Goal: Task Accomplishment & Management: Manage account settings

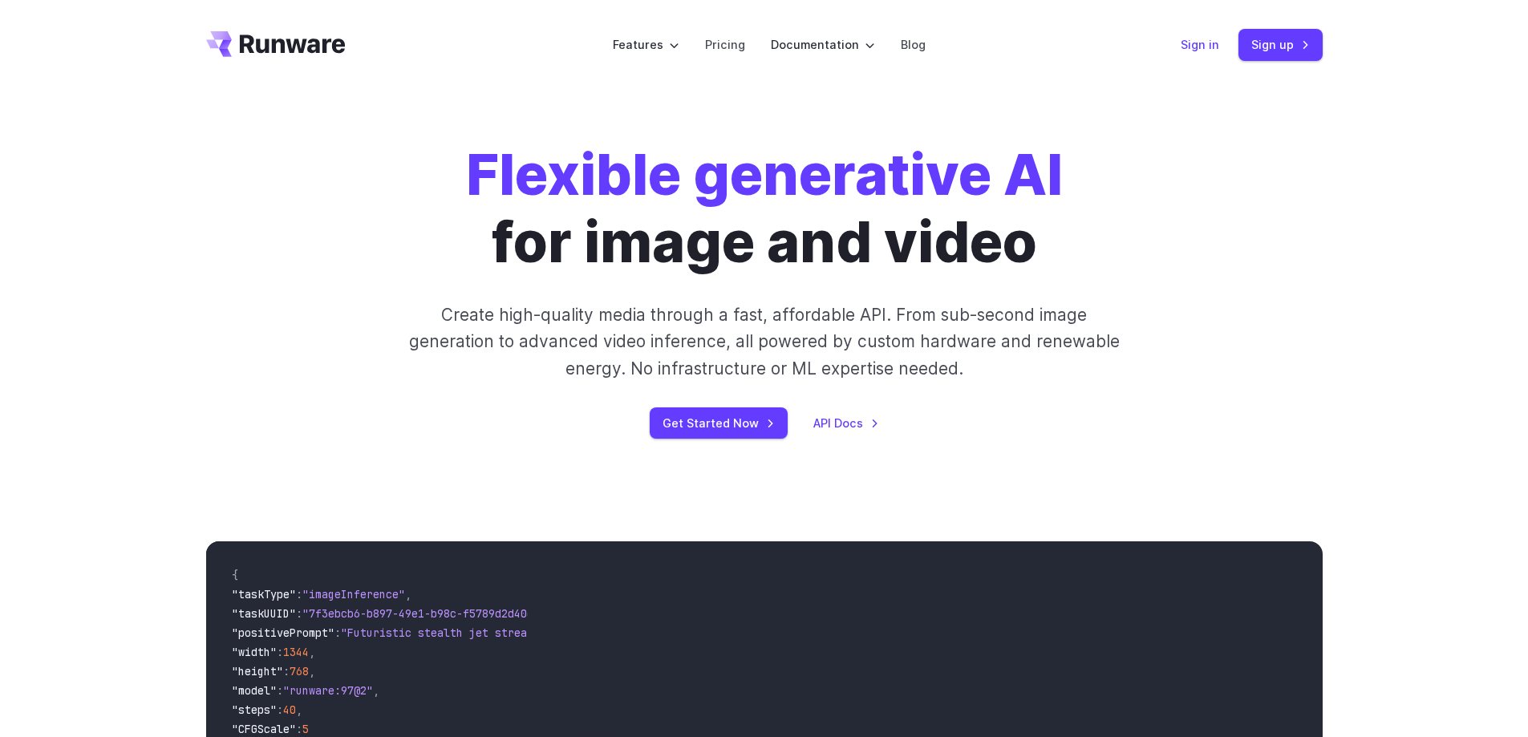
click at [1204, 40] on link "Sign in" at bounding box center [1200, 44] width 39 height 18
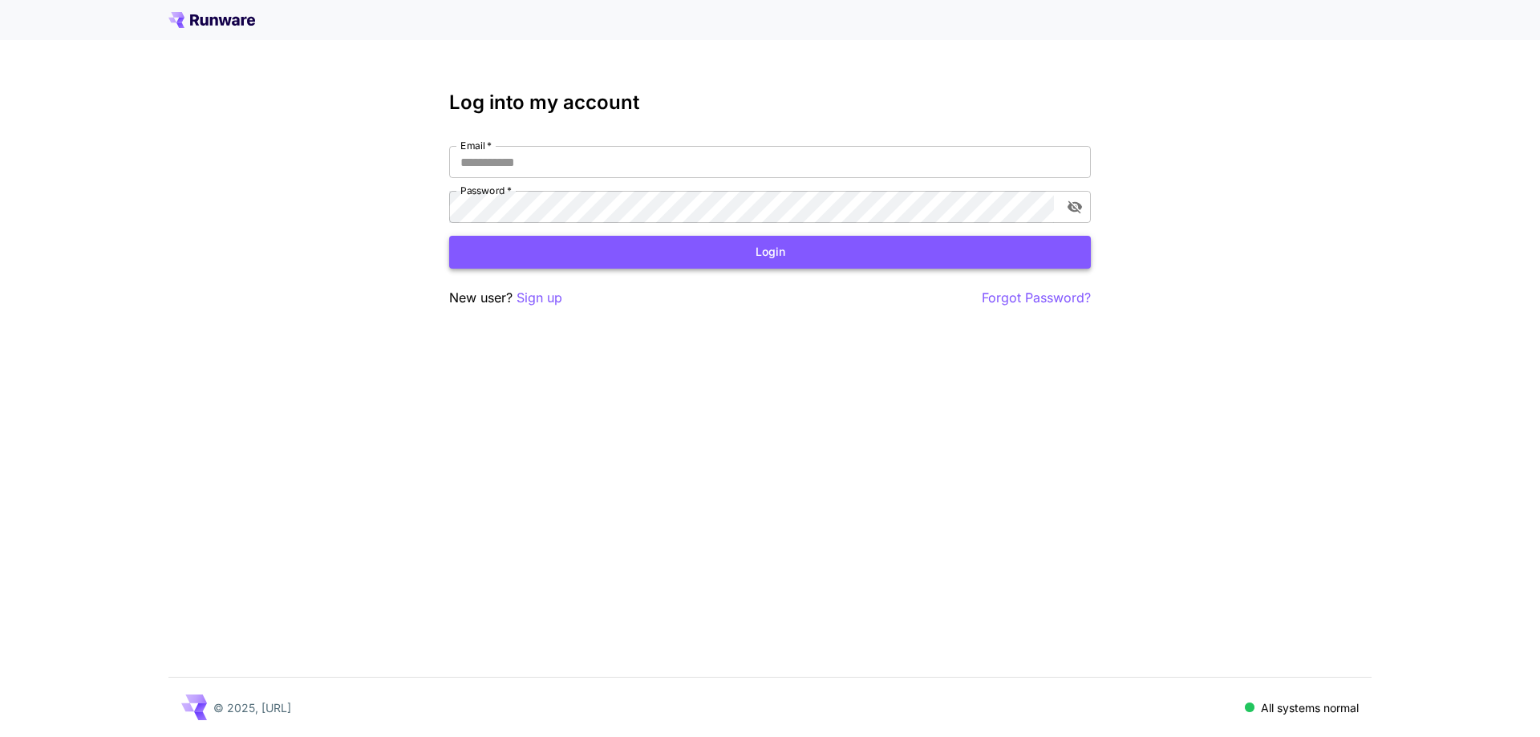
type input "**********"
click at [766, 258] on button "Login" at bounding box center [770, 252] width 642 height 33
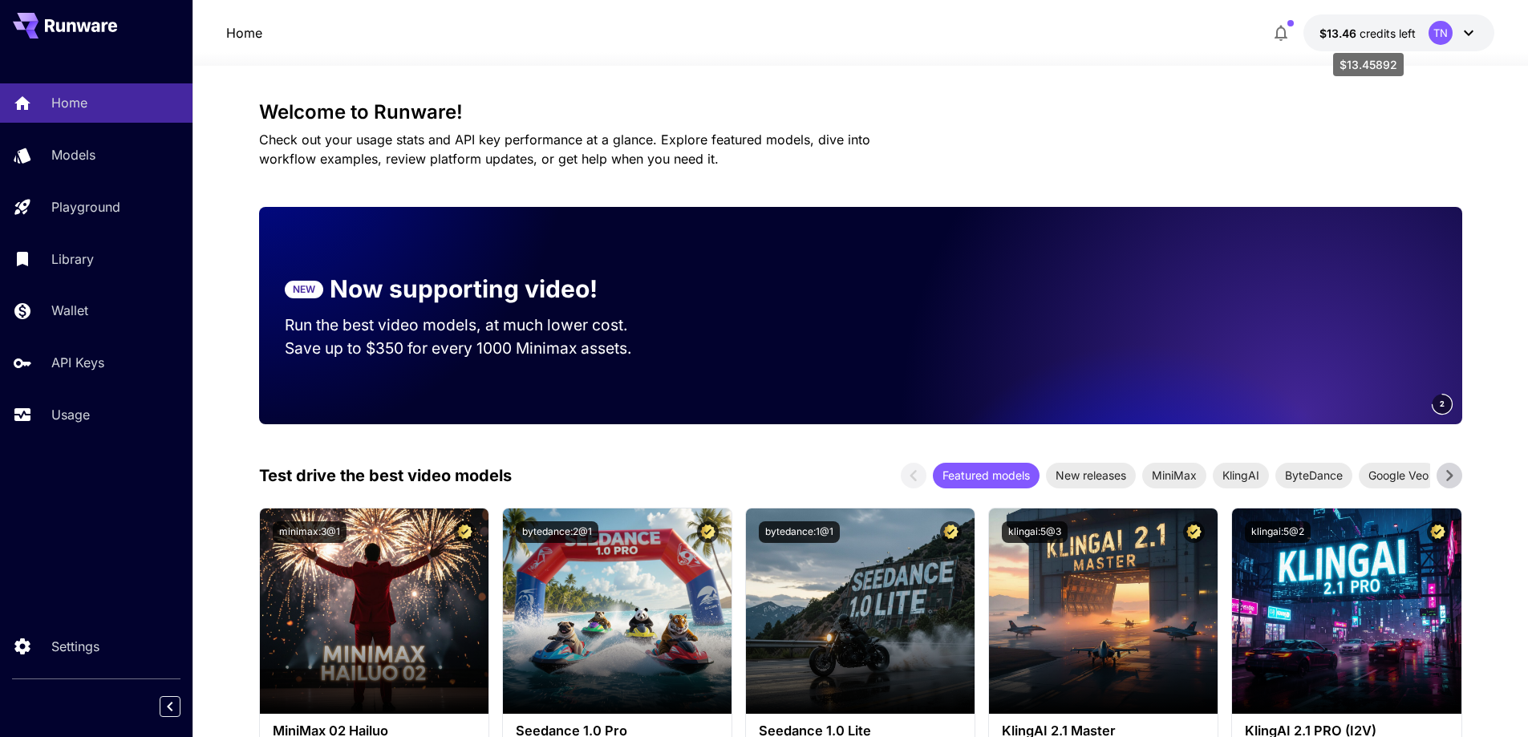
click at [1337, 34] on span "$13.46" at bounding box center [1340, 33] width 40 height 14
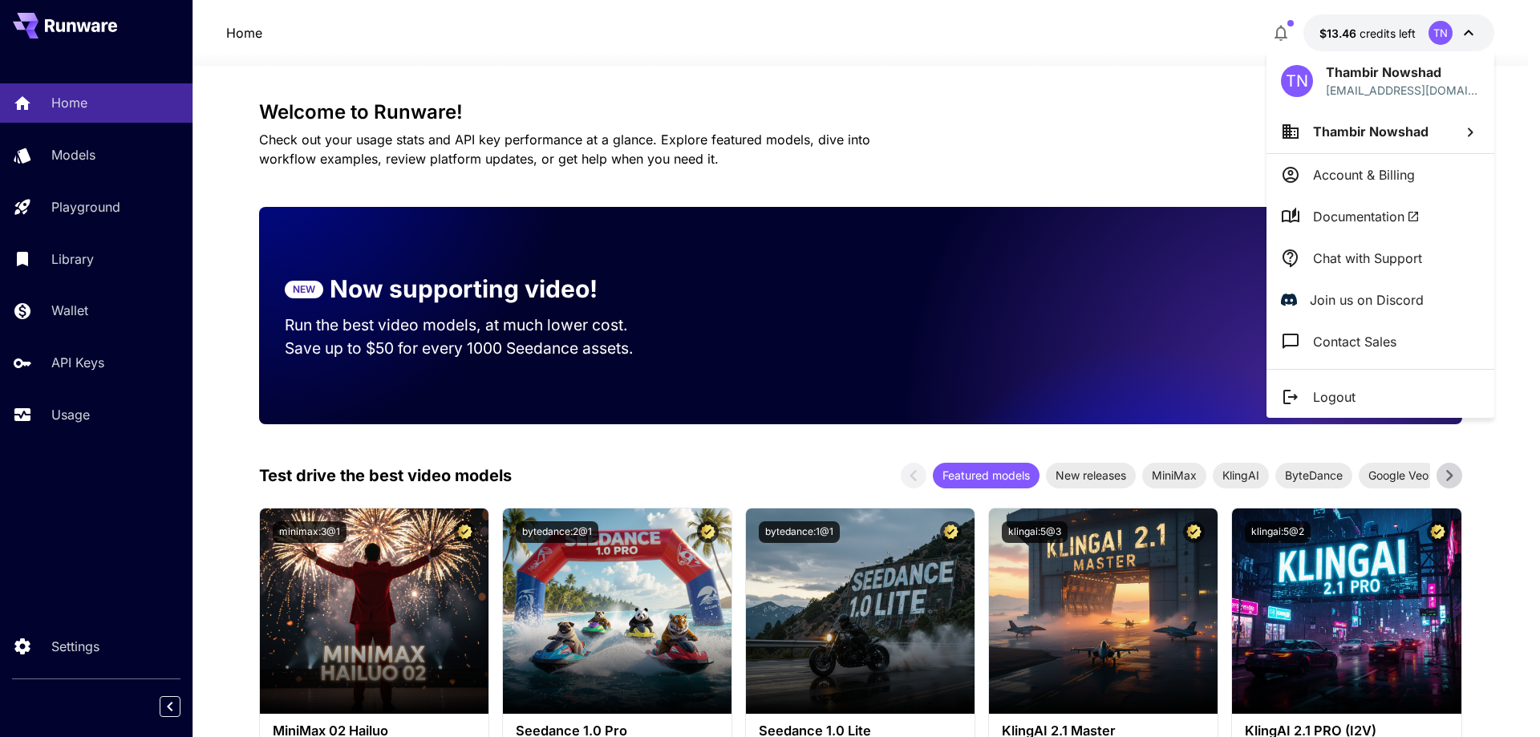
click at [91, 306] on div at bounding box center [770, 368] width 1540 height 737
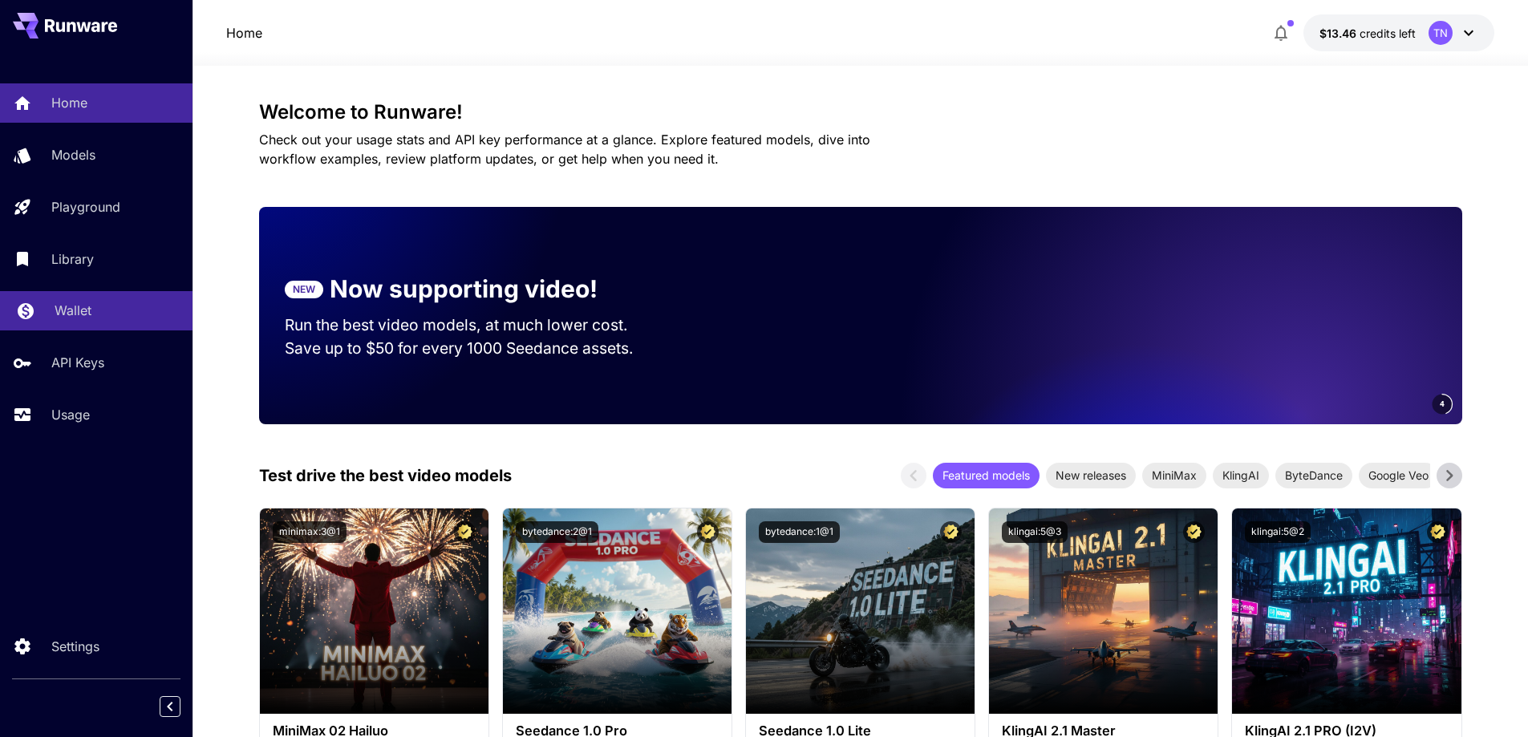
click at [71, 310] on p "Wallet" at bounding box center [73, 310] width 37 height 19
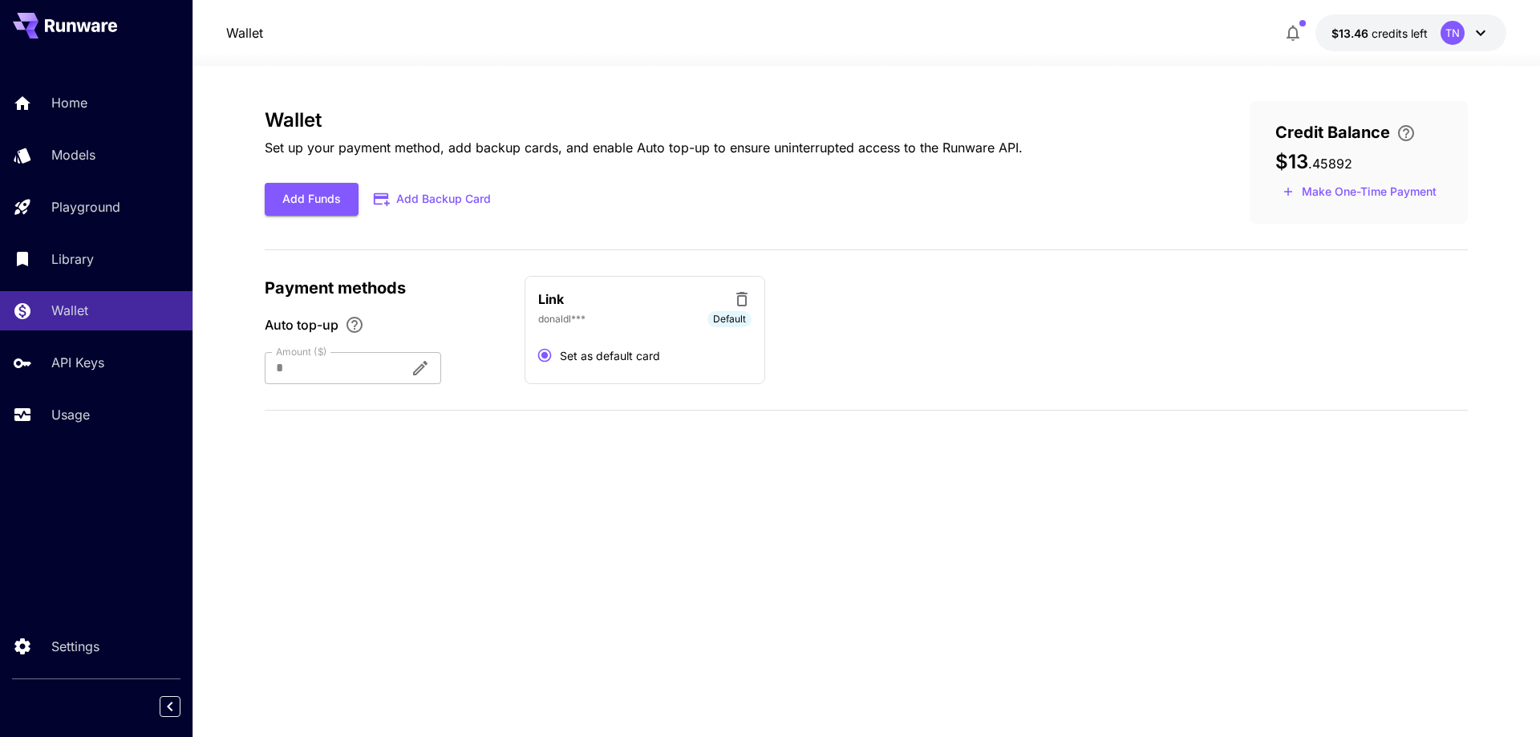
click at [367, 364] on div at bounding box center [331, 368] width 132 height 32
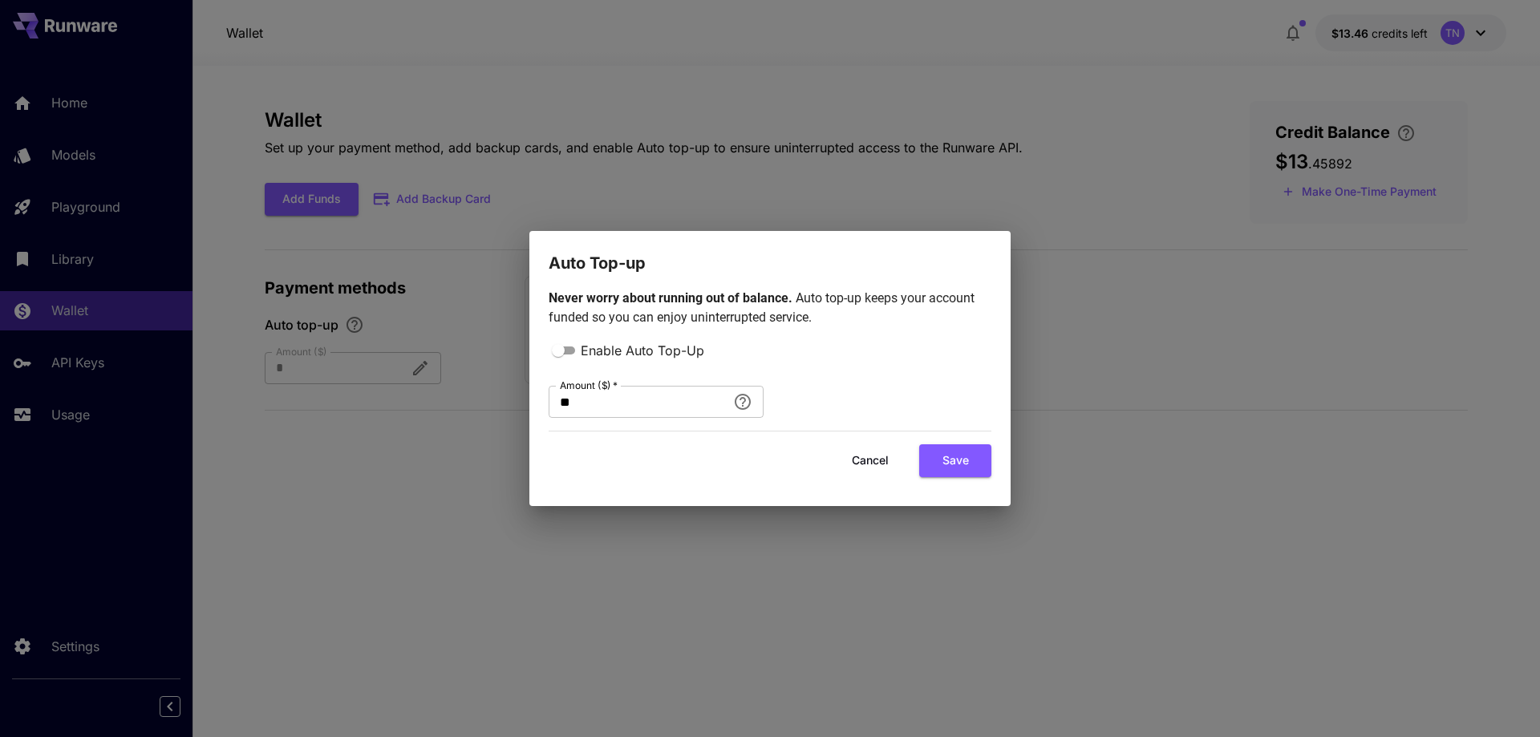
click at [1191, 424] on div "Auto Top-up Never worry about running out of balance. Auto top-up keeps your ac…" at bounding box center [770, 368] width 1540 height 737
click at [873, 452] on button "Cancel" at bounding box center [870, 460] width 72 height 33
